Goal: Use online tool/utility: Utilize a website feature to perform a specific function

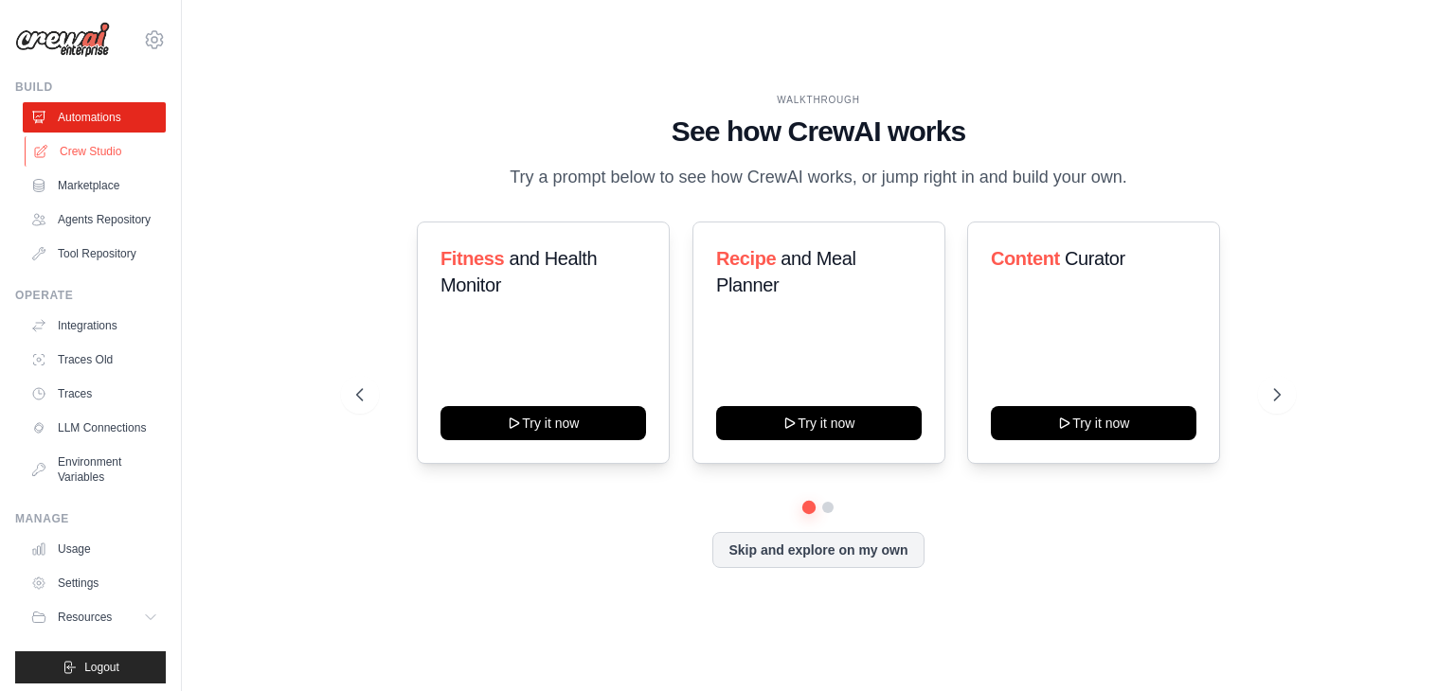
click at [83, 156] on link "Crew Studio" at bounding box center [96, 151] width 143 height 30
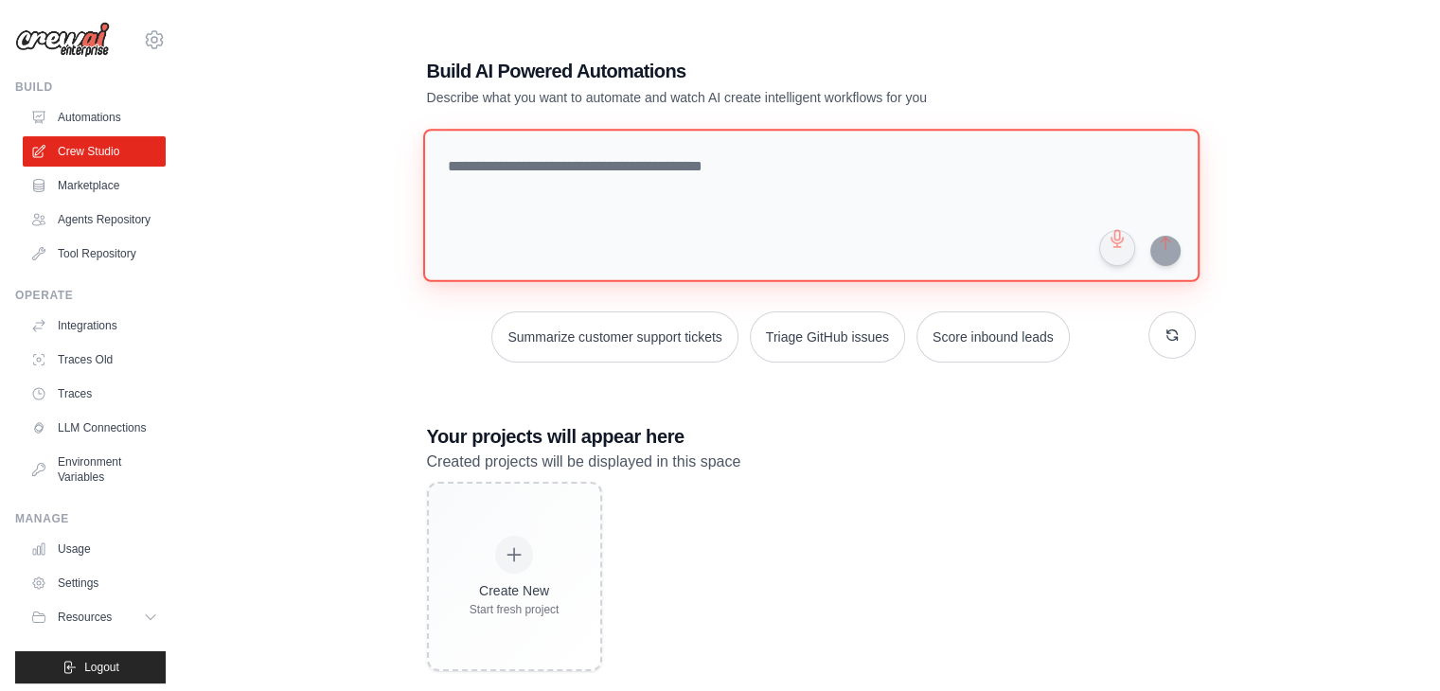
click at [617, 182] on textarea at bounding box center [810, 205] width 777 height 153
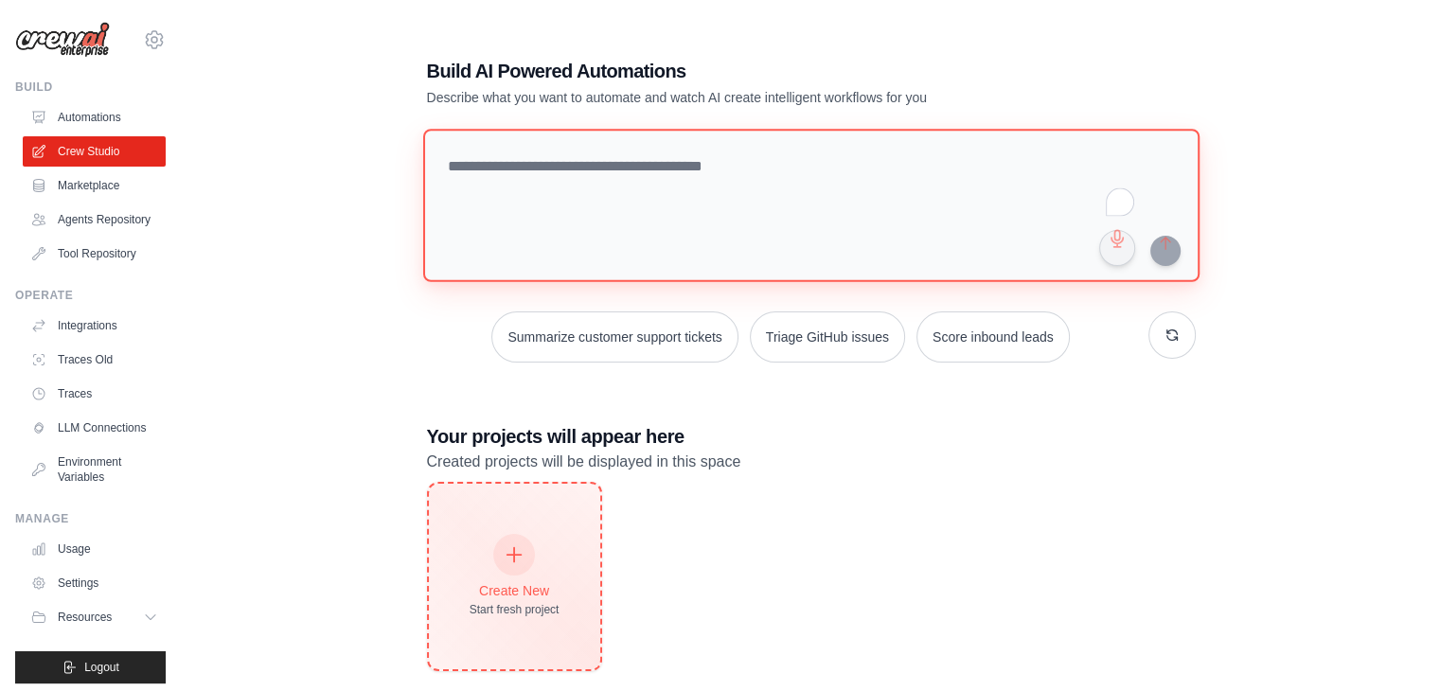
scroll to position [38, 0]
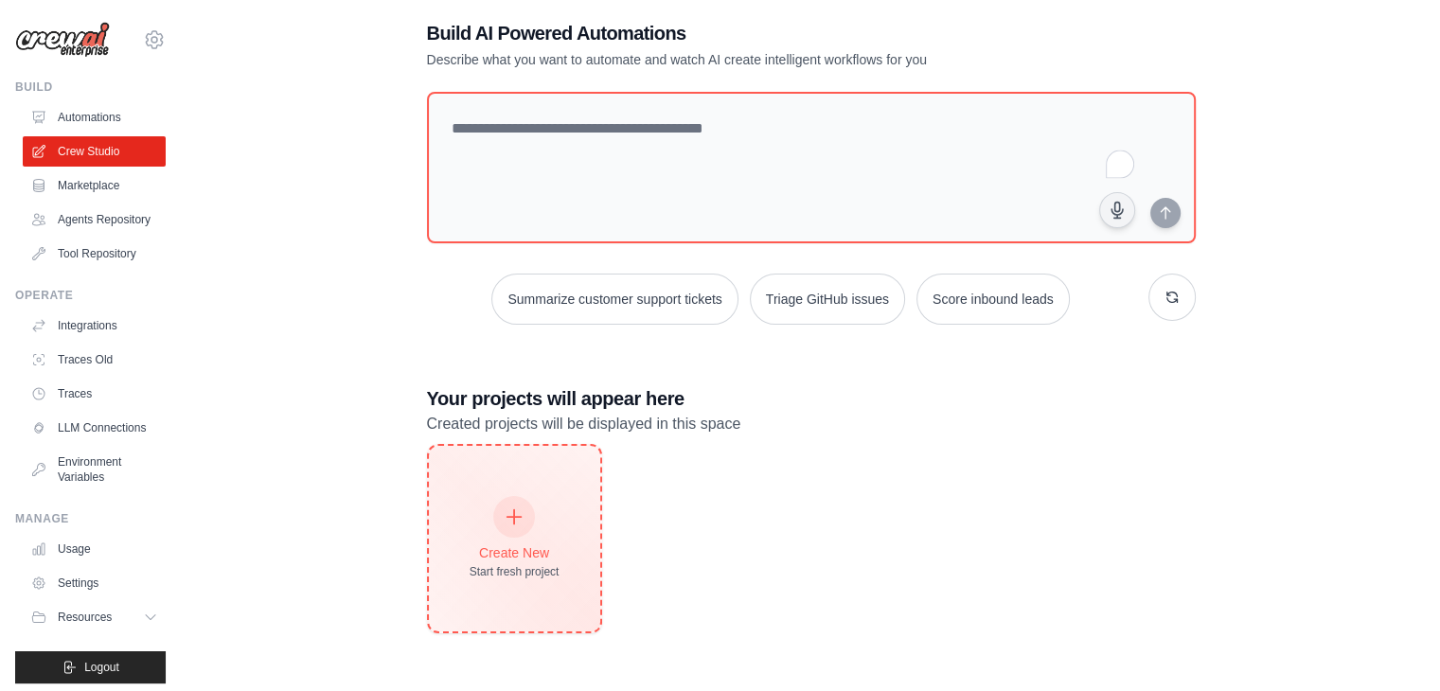
click at [525, 520] on div at bounding box center [514, 517] width 42 height 42
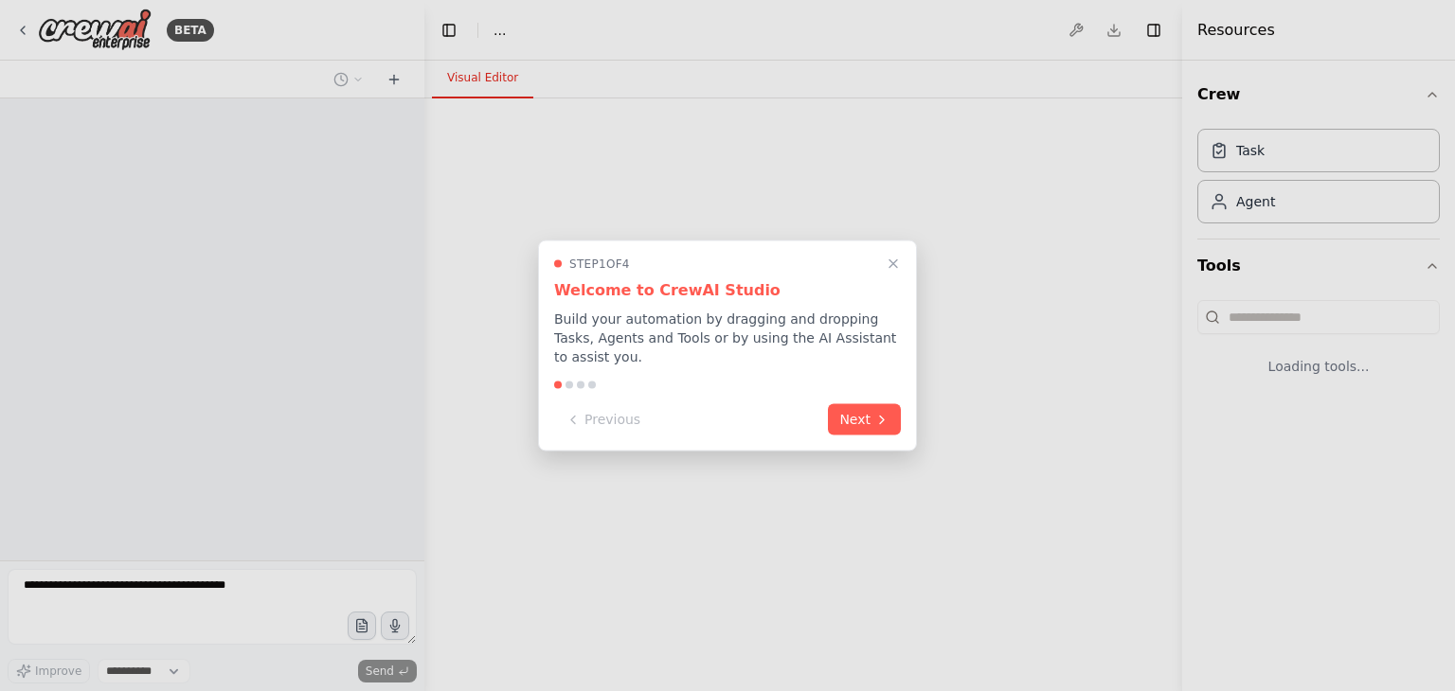
select select "****"
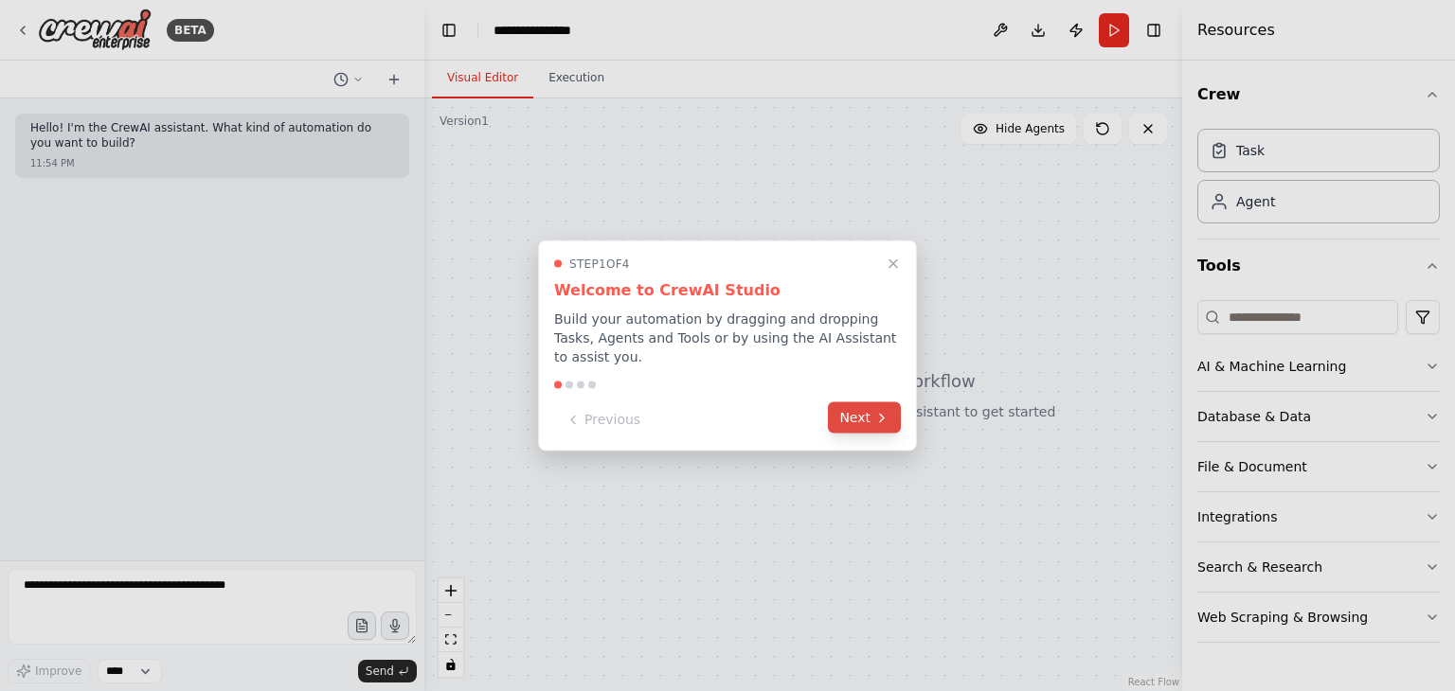
click at [882, 410] on icon at bounding box center [881, 417] width 15 height 15
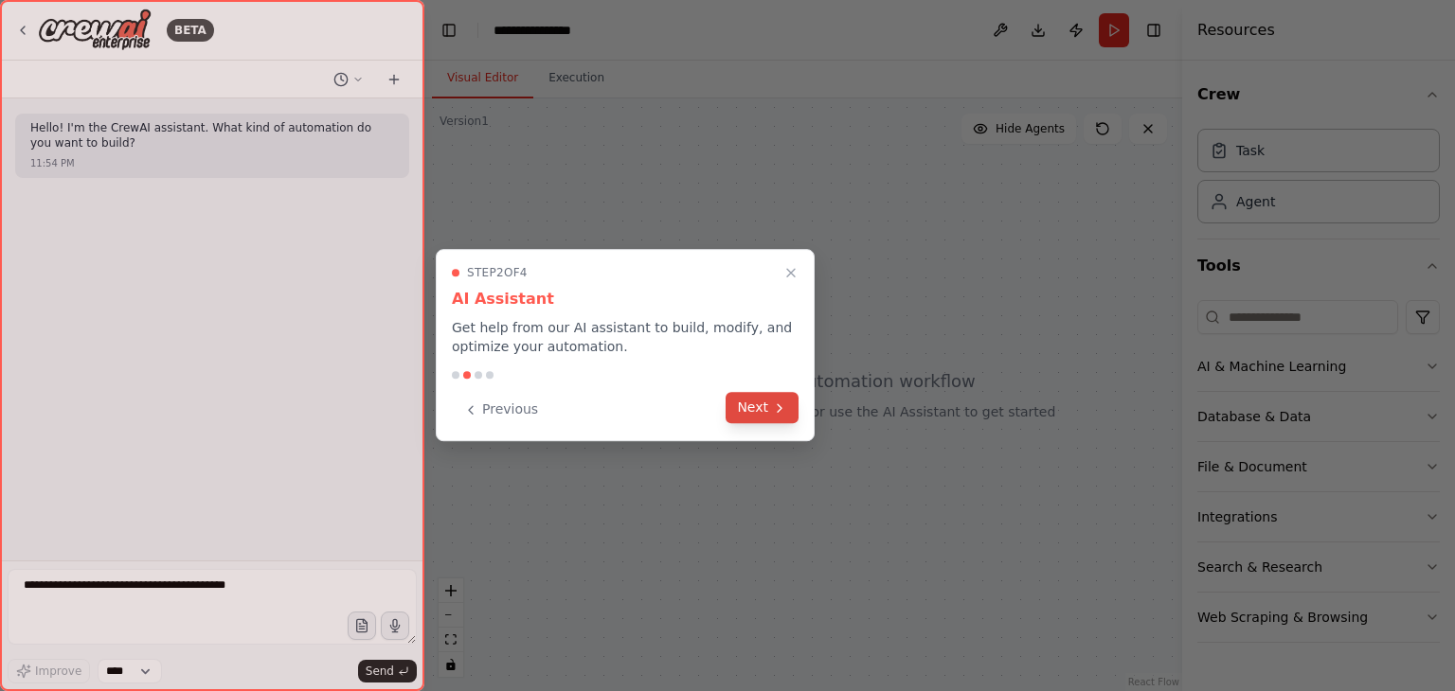
click at [735, 416] on button "Next" at bounding box center [761, 407] width 73 height 31
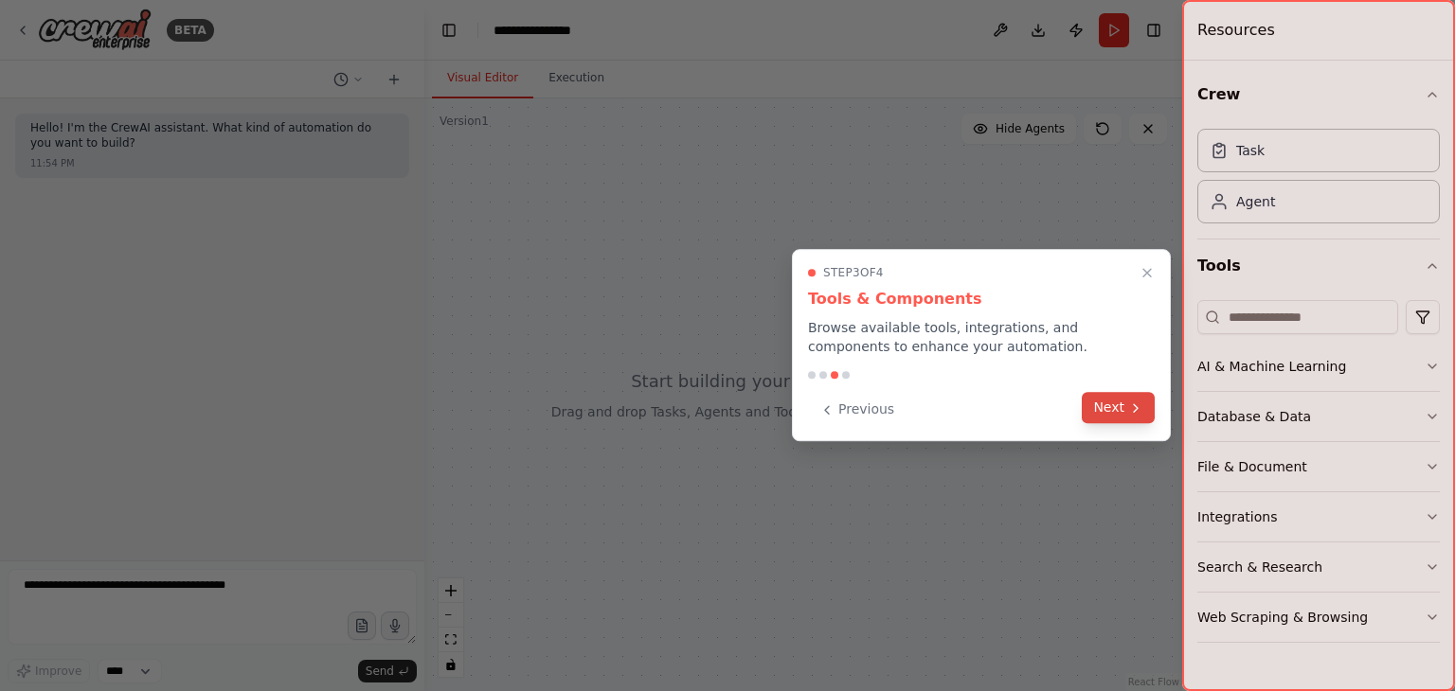
click at [1109, 402] on button "Next" at bounding box center [1117, 407] width 73 height 31
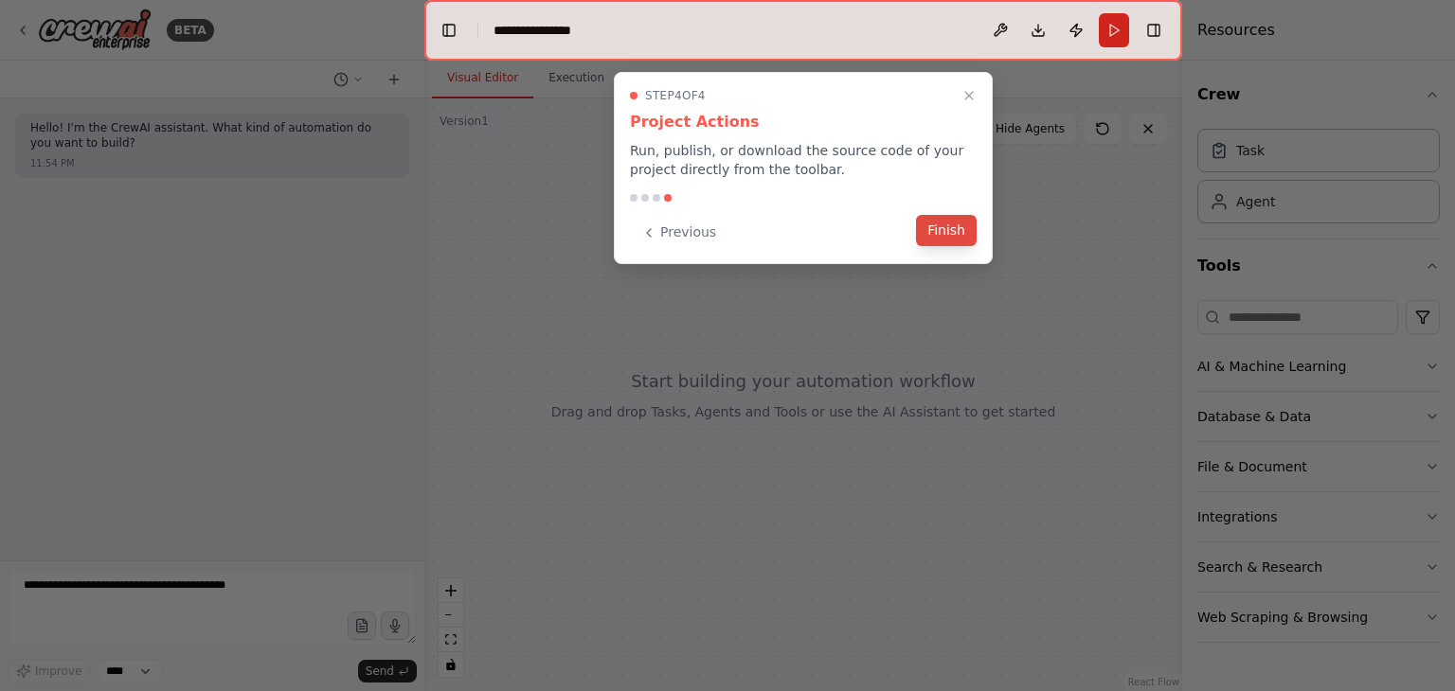
click at [930, 228] on button "Finish" at bounding box center [946, 230] width 61 height 31
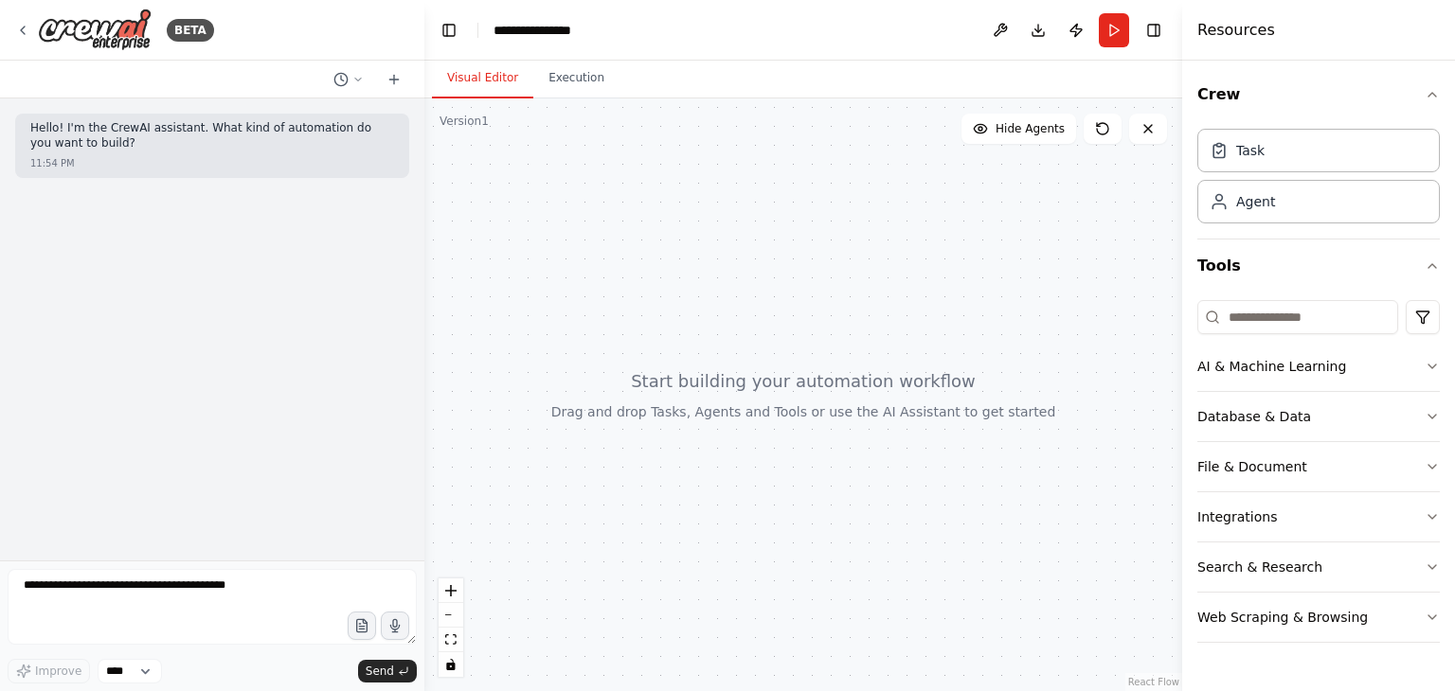
click at [747, 395] on div at bounding box center [803, 394] width 758 height 593
click at [1030, 31] on button "Download" at bounding box center [1038, 30] width 30 height 34
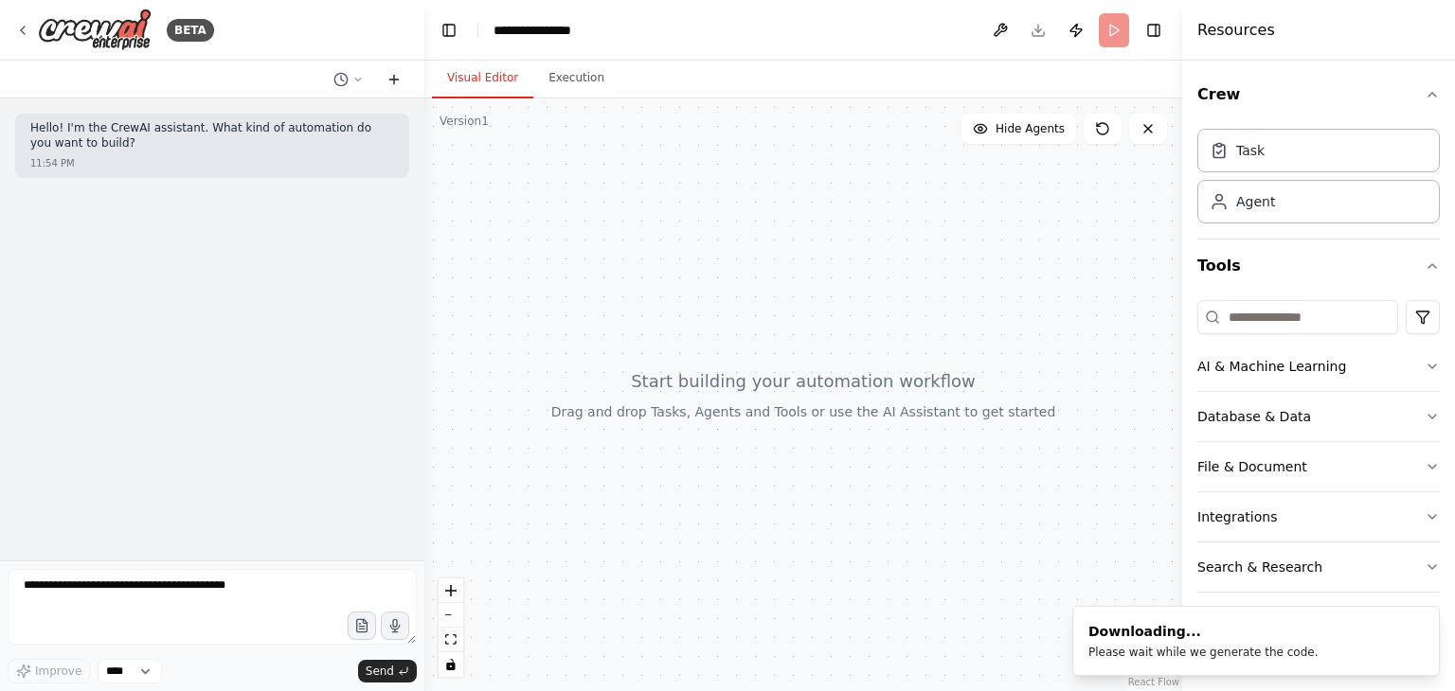
click at [396, 75] on icon at bounding box center [393, 79] width 15 height 15
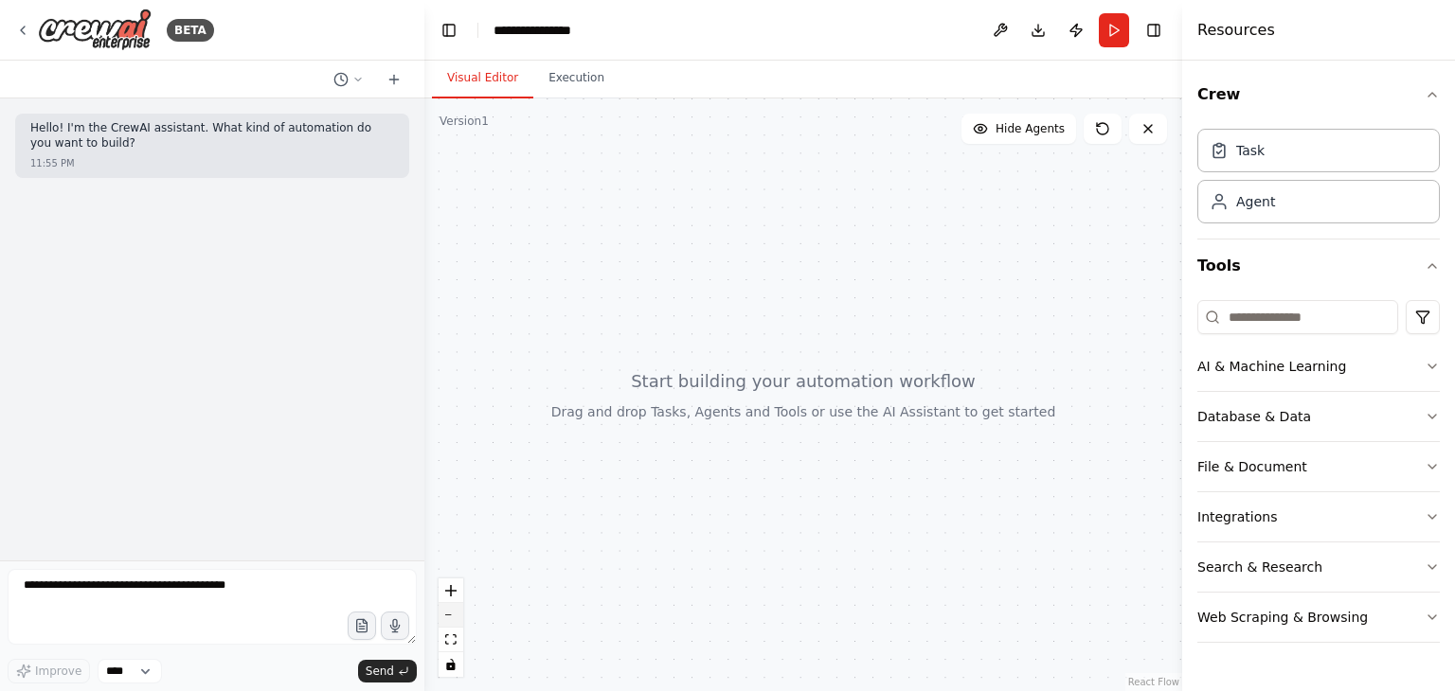
click at [445, 604] on button "zoom out" at bounding box center [450, 615] width 25 height 25
click at [447, 616] on button "zoom out" at bounding box center [450, 615] width 25 height 25
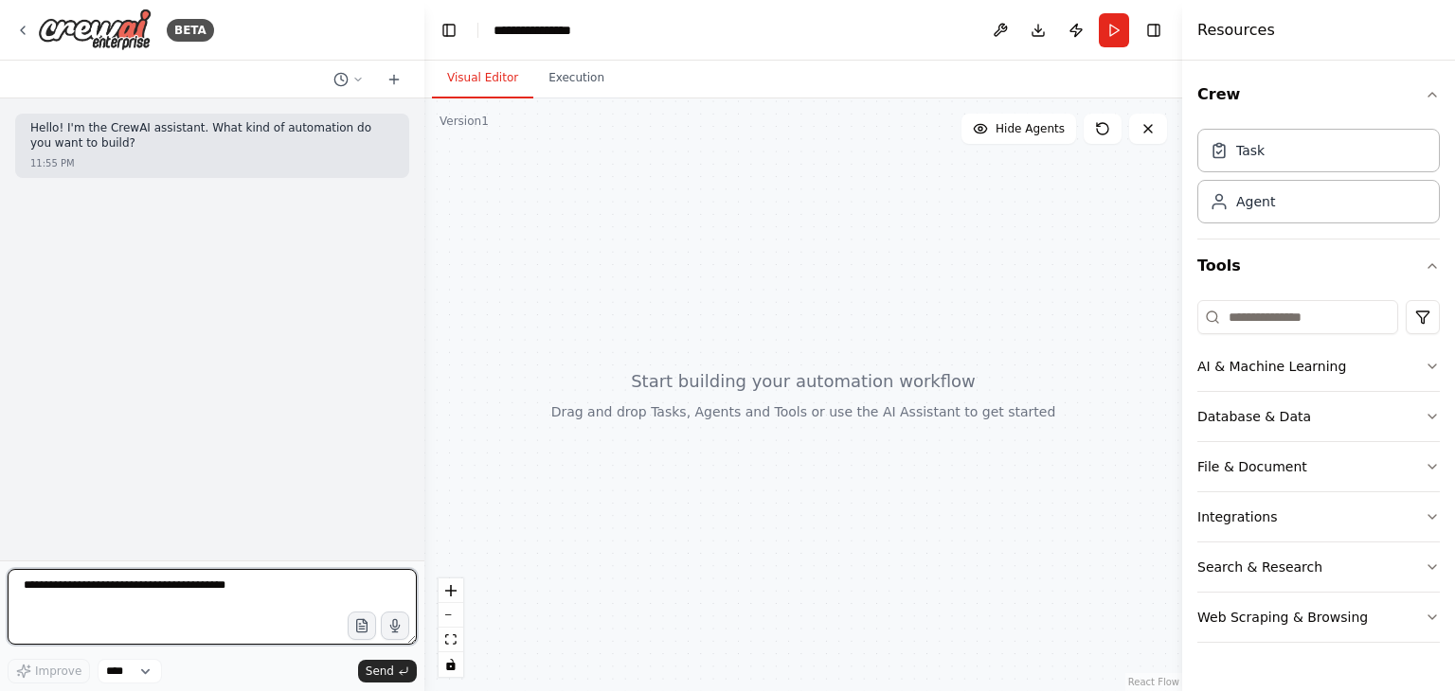
click at [189, 597] on textarea at bounding box center [212, 607] width 409 height 76
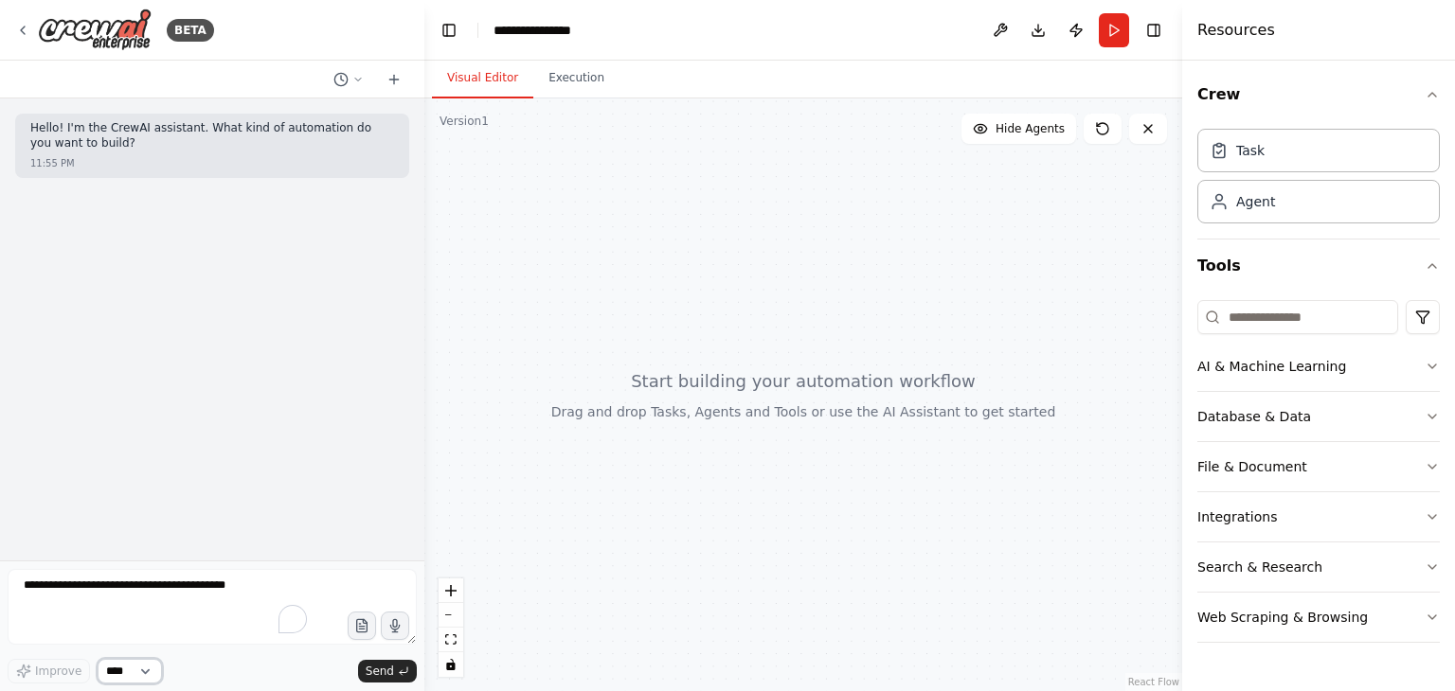
click at [117, 673] on select "****" at bounding box center [130, 671] width 64 height 25
click at [265, 336] on div "Hello! I'm the CrewAI assistant. What kind of automation do you want to build? …" at bounding box center [212, 329] width 424 height 462
